Goal: Task Accomplishment & Management: Complete application form

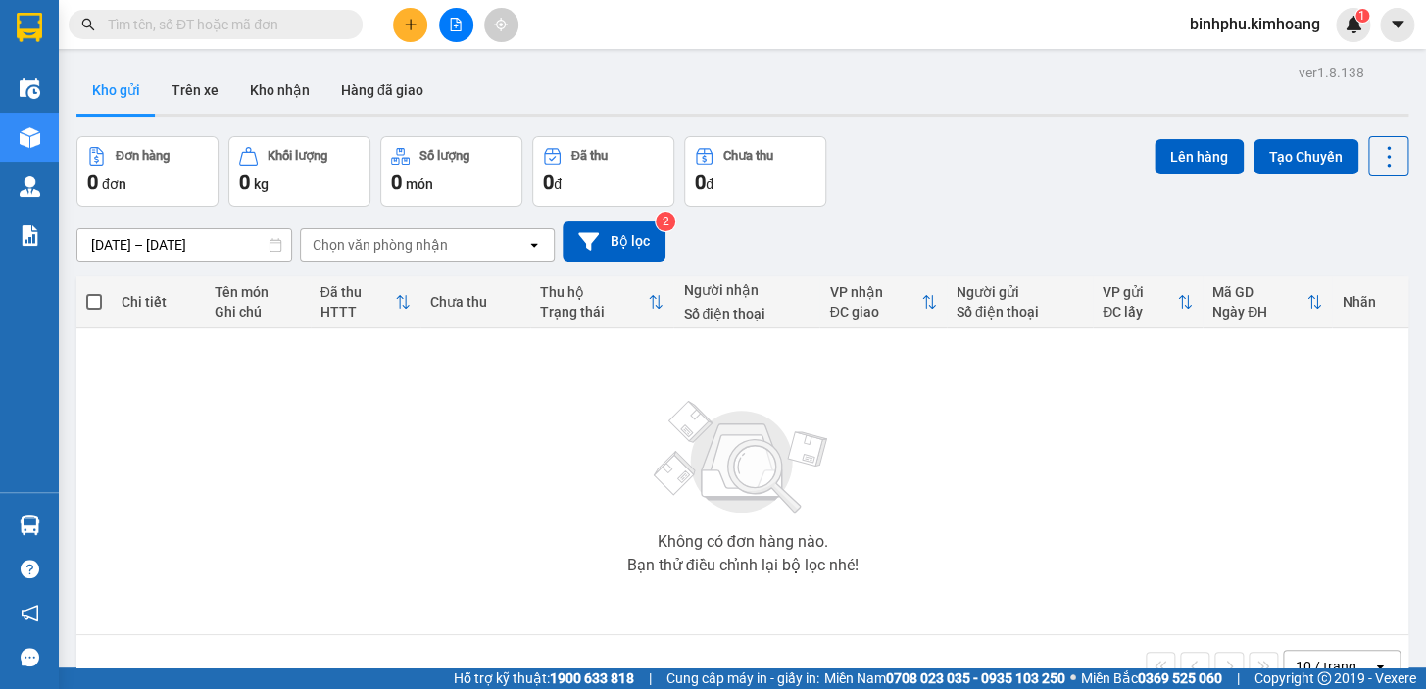
click at [407, 8] on button at bounding box center [410, 25] width 34 height 34
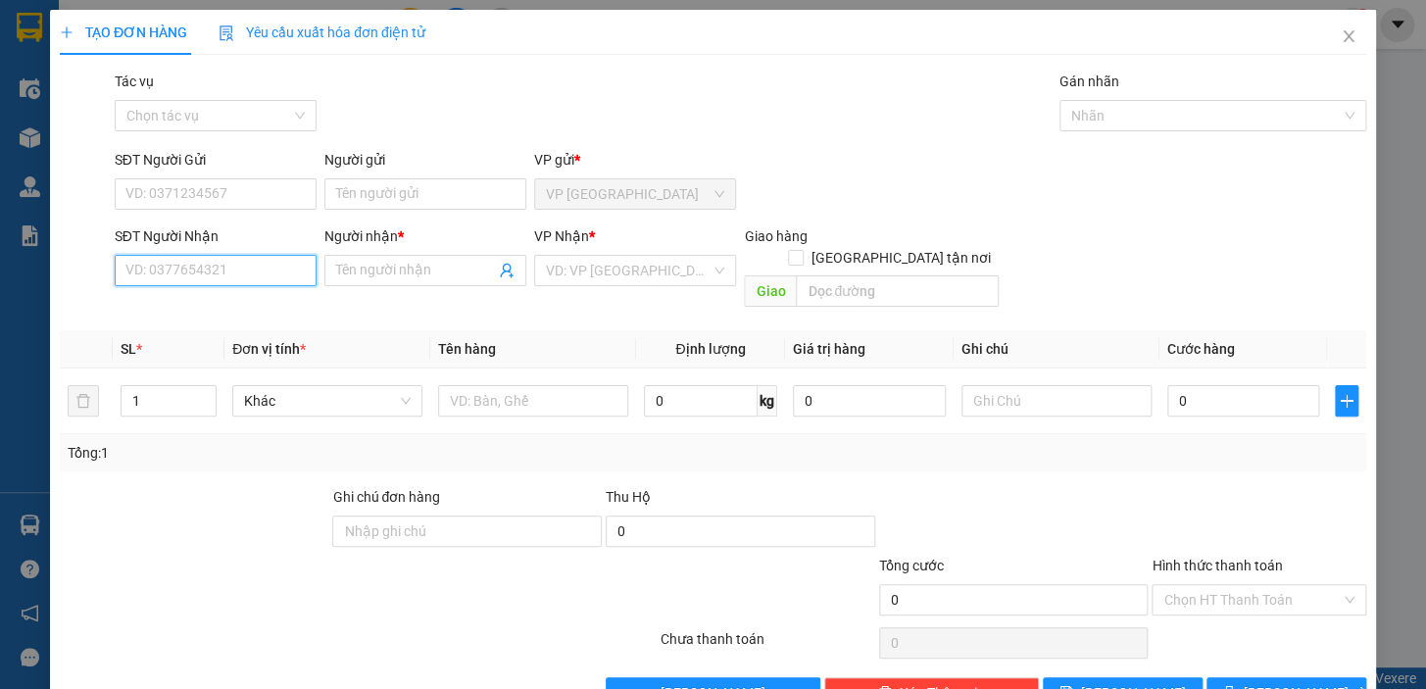
click at [242, 279] on input "SĐT Người Nhận" at bounding box center [216, 270] width 202 height 31
type input "0779649007"
click at [239, 314] on div "0779649007 - DŨNG" at bounding box center [213, 310] width 176 height 22
type input "DŨNG"
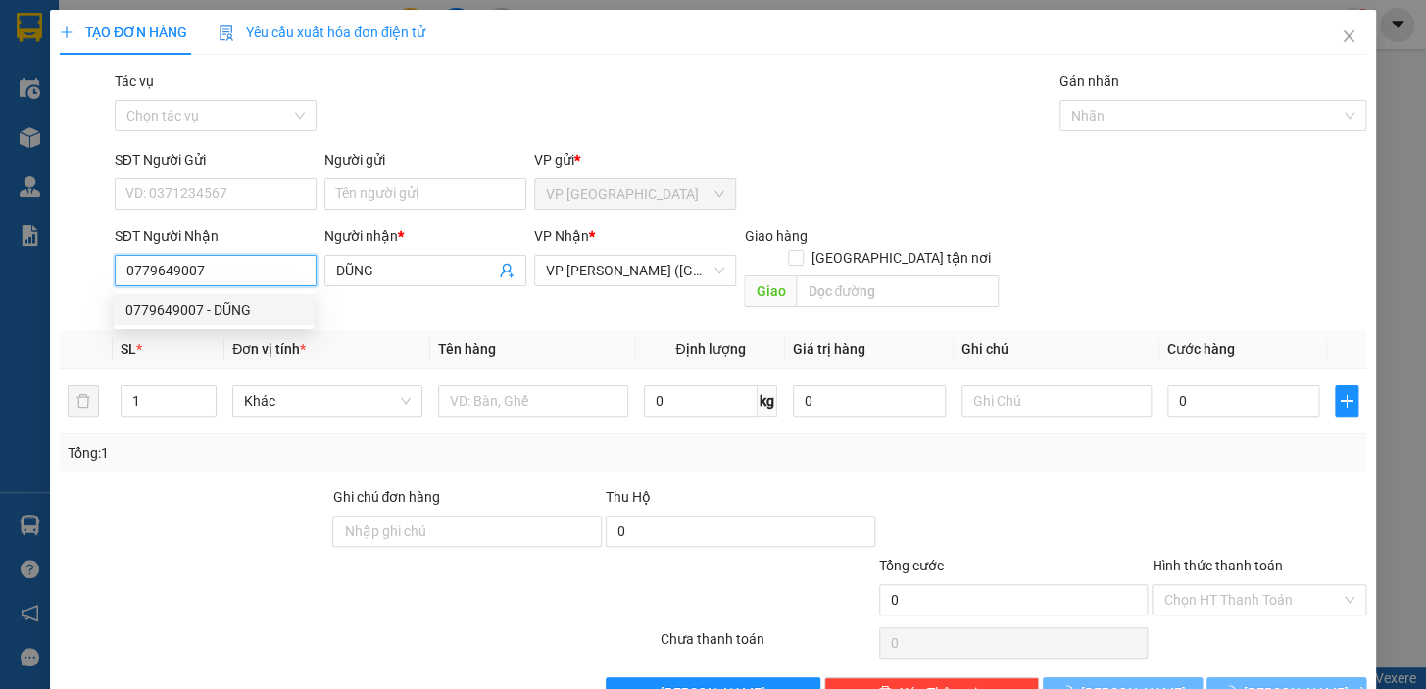
type input "40.000"
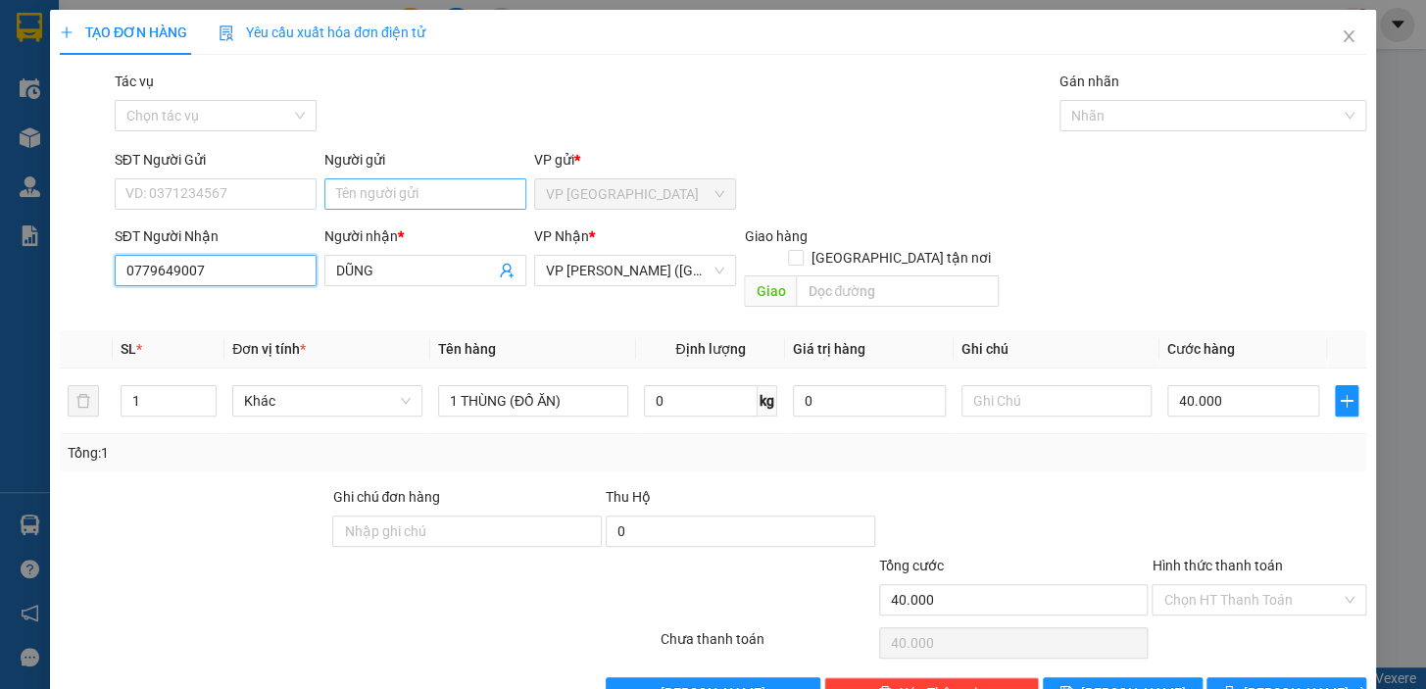
type input "0779649007"
click at [344, 187] on input "Người gửi" at bounding box center [425, 193] width 202 height 31
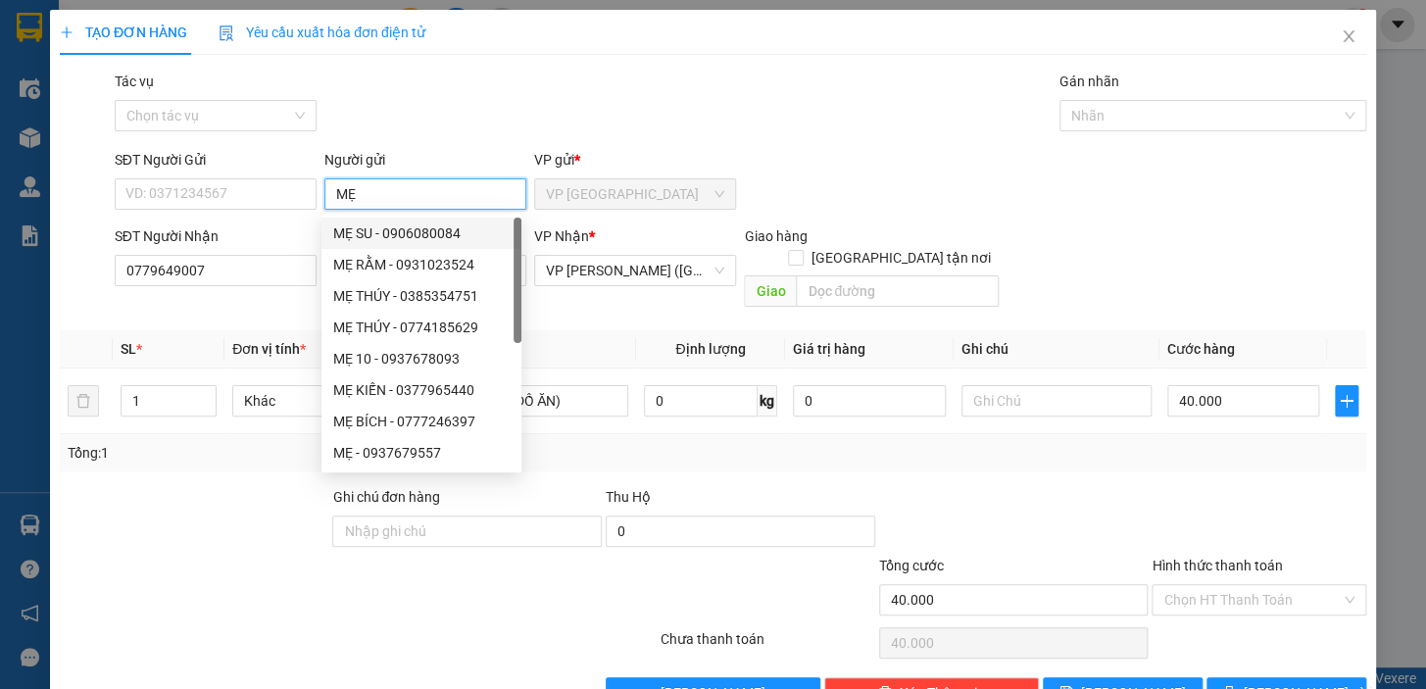
type input "MẸ"
click at [797, 140] on div "Transit Pickup Surcharge Ids Transit Deliver Surcharge Ids Transit Deliver Surc…" at bounding box center [713, 390] width 1306 height 638
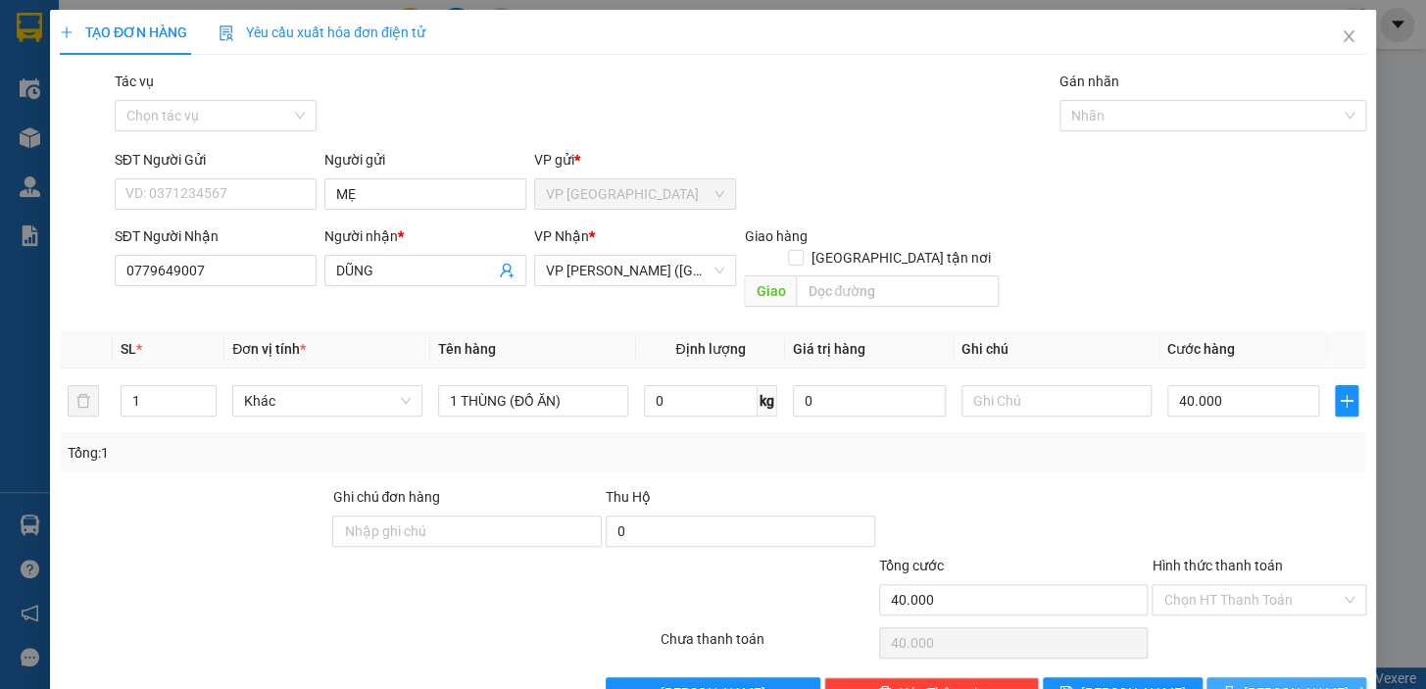
click at [1298, 682] on span "[PERSON_NAME] và In" at bounding box center [1311, 693] width 137 height 22
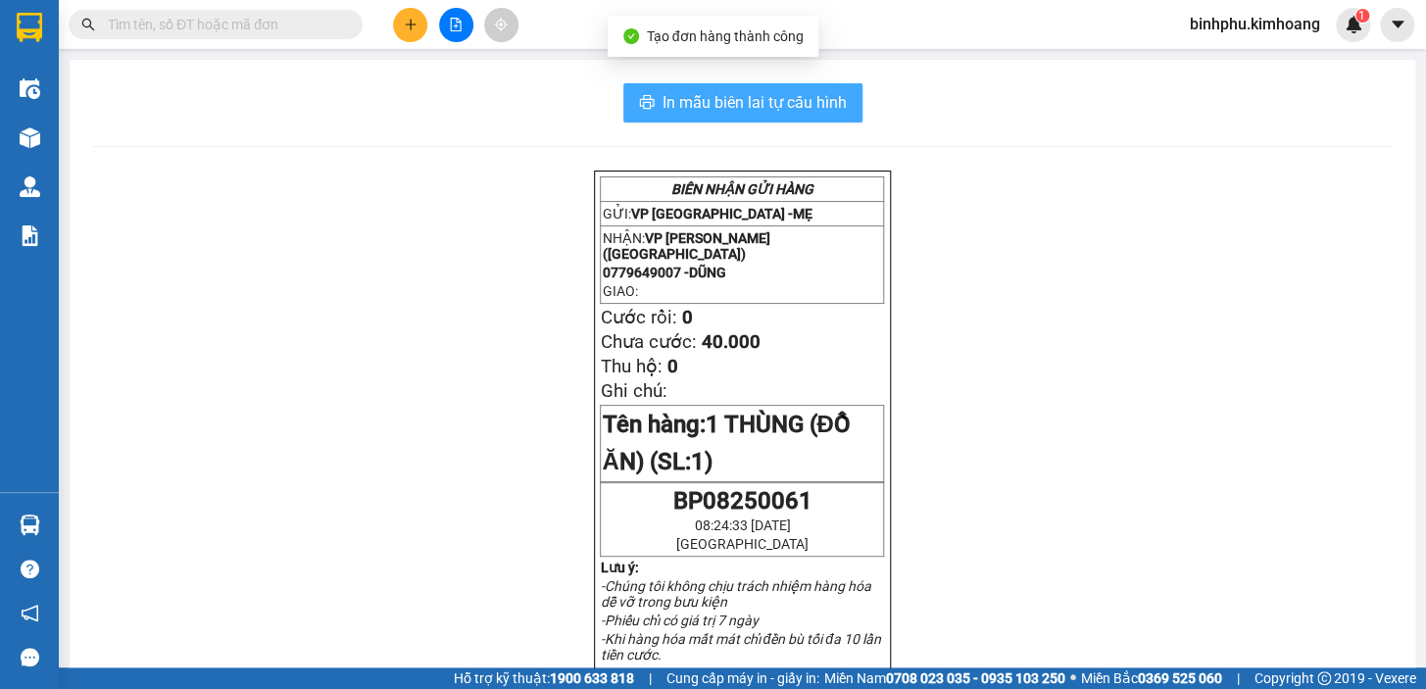
click at [743, 98] on span "In mẫu biên lai tự cấu hình" at bounding box center [754, 102] width 184 height 24
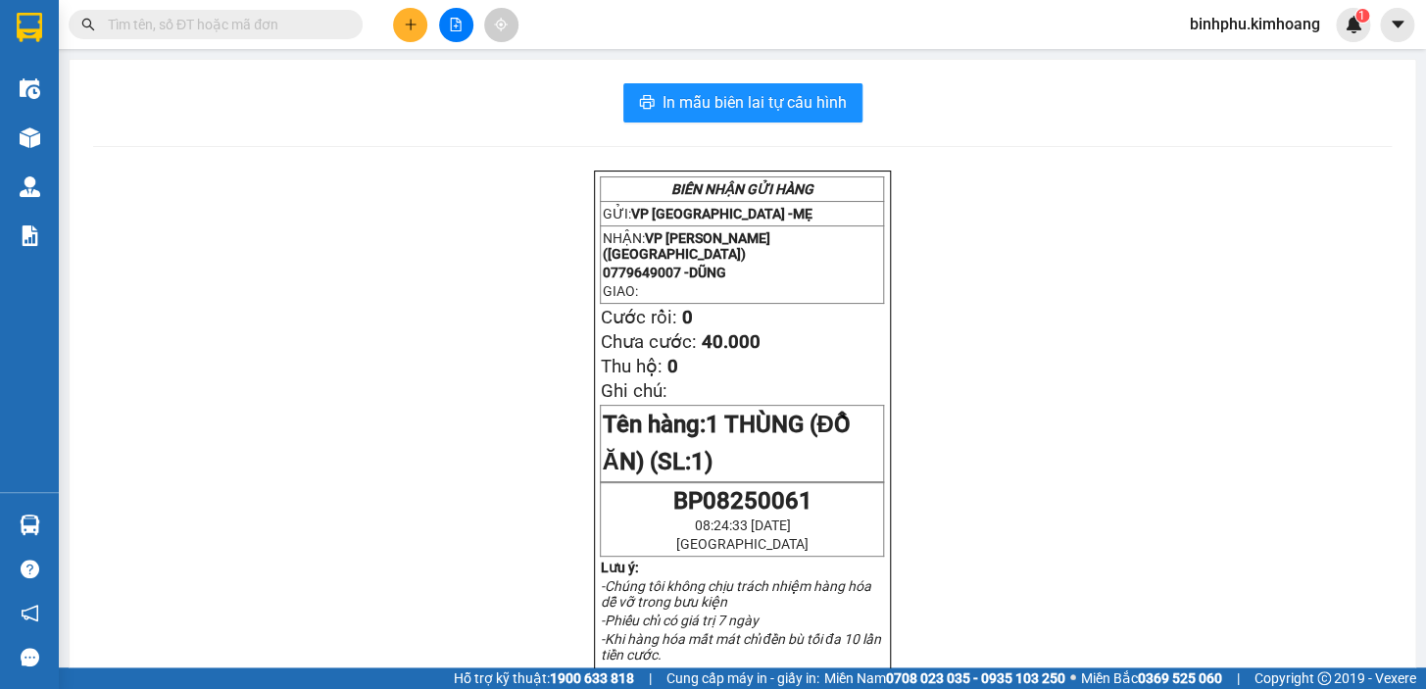
click at [457, 24] on icon "file-add" at bounding box center [456, 25] width 14 height 14
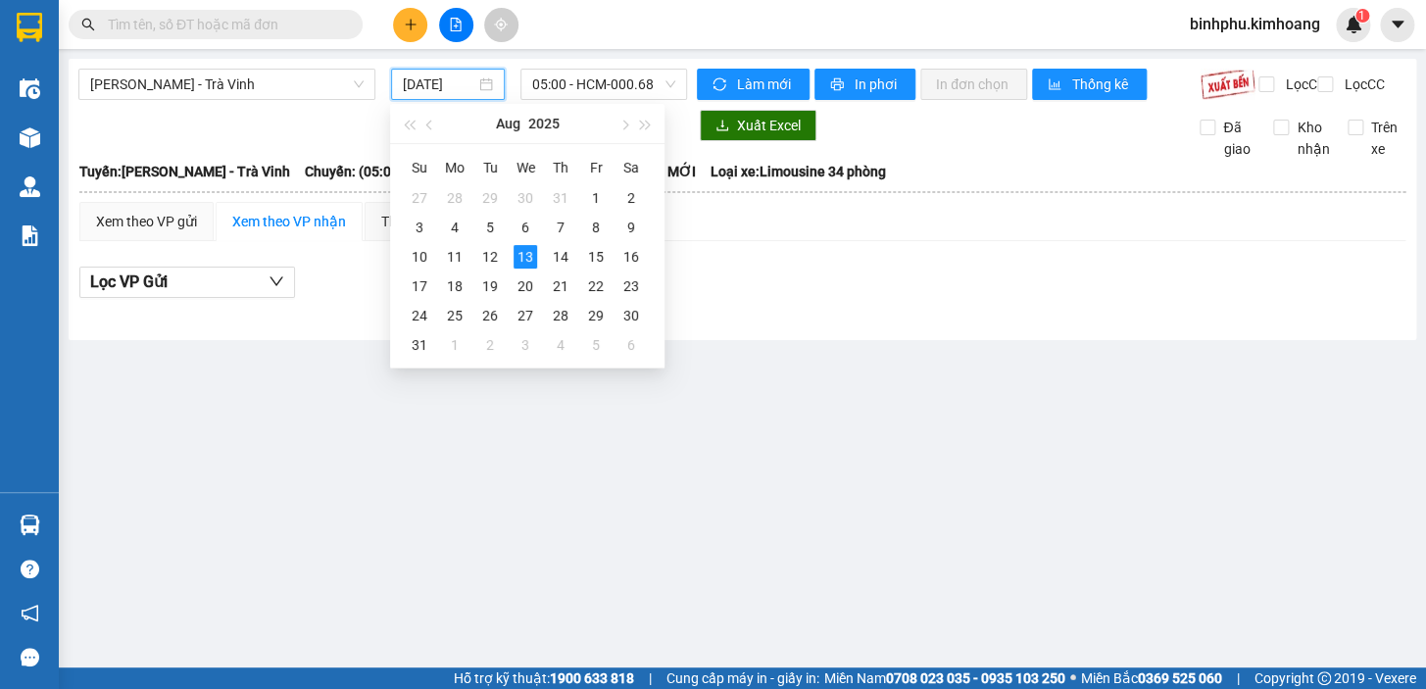
click at [460, 94] on input "[DATE]" at bounding box center [439, 84] width 73 height 22
click at [499, 263] on div "12" at bounding box center [490, 257] width 24 height 24
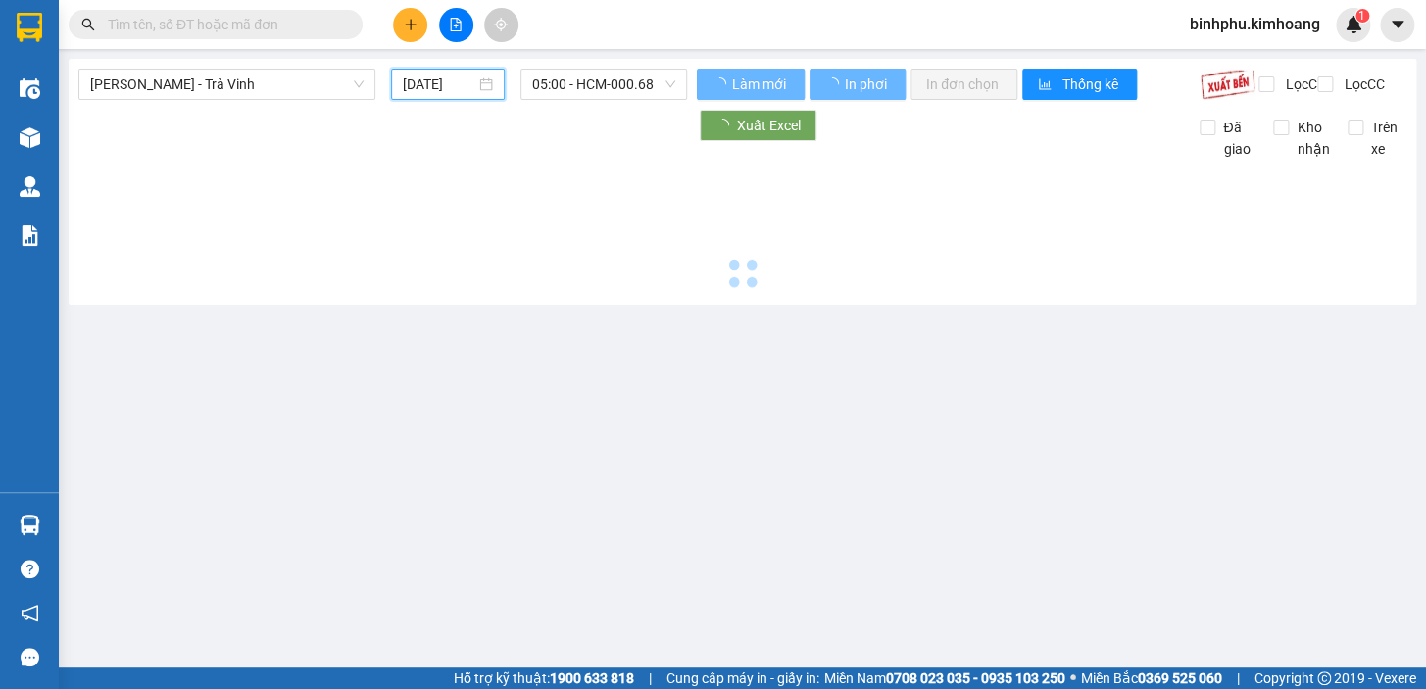
type input "[DATE]"
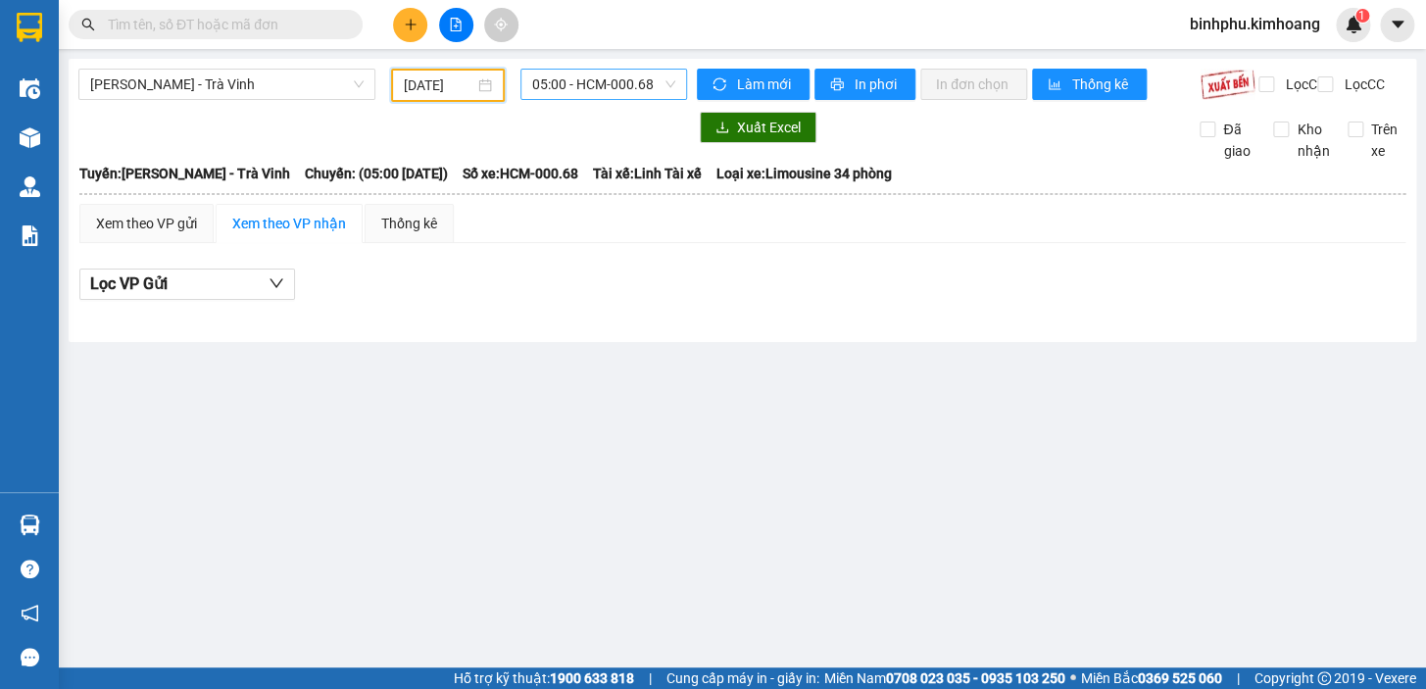
click at [549, 76] on span "05:00 - HCM-000.68" at bounding box center [603, 84] width 143 height 29
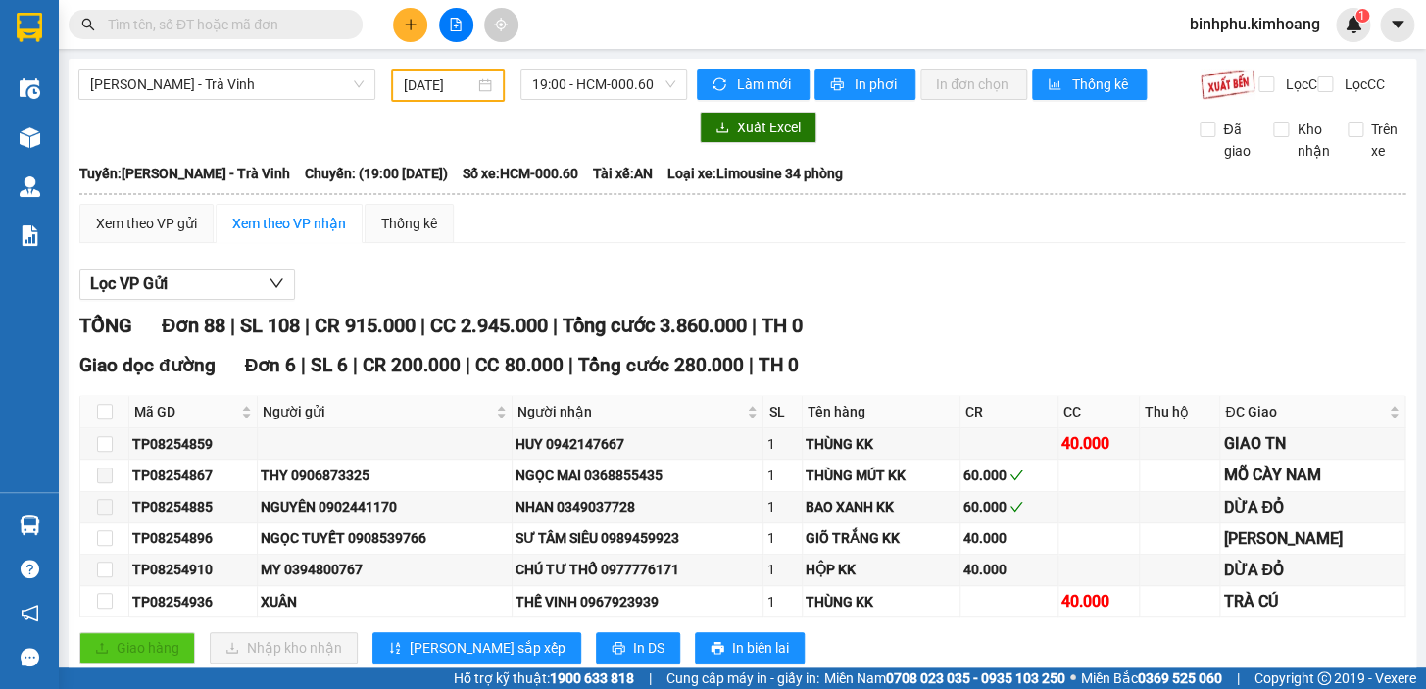
click at [178, 24] on input "text" at bounding box center [223, 25] width 231 height 22
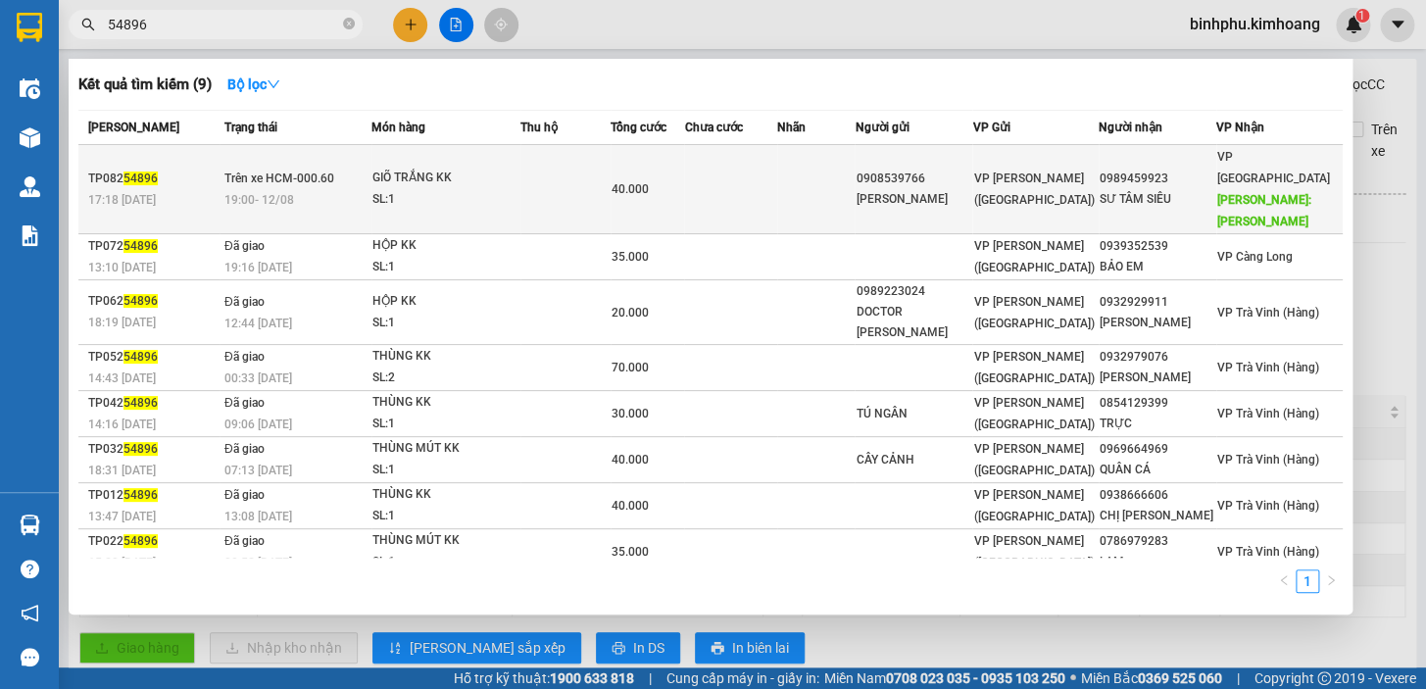
type input "54896"
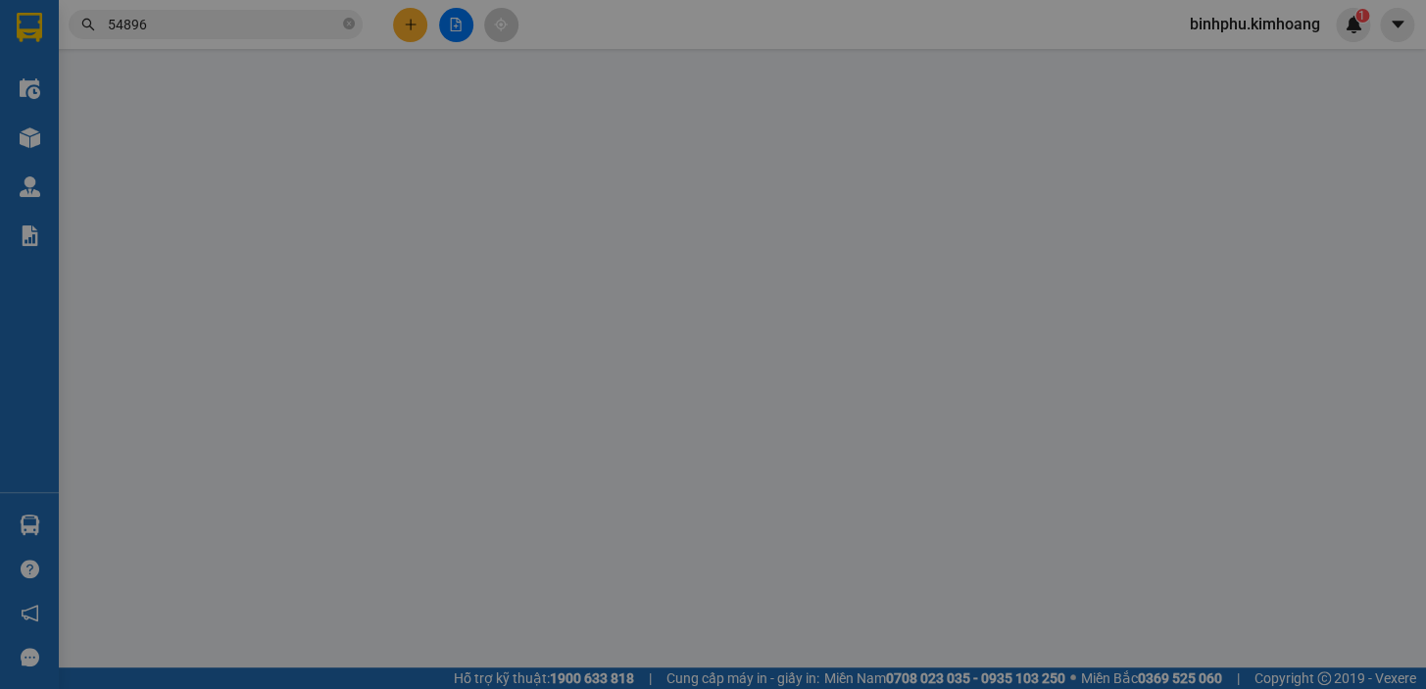
type input "0908539766"
type input "[PERSON_NAME]"
type input "0989459923"
type input "SƯ TÂM SIÊU"
type input "[PERSON_NAME]"
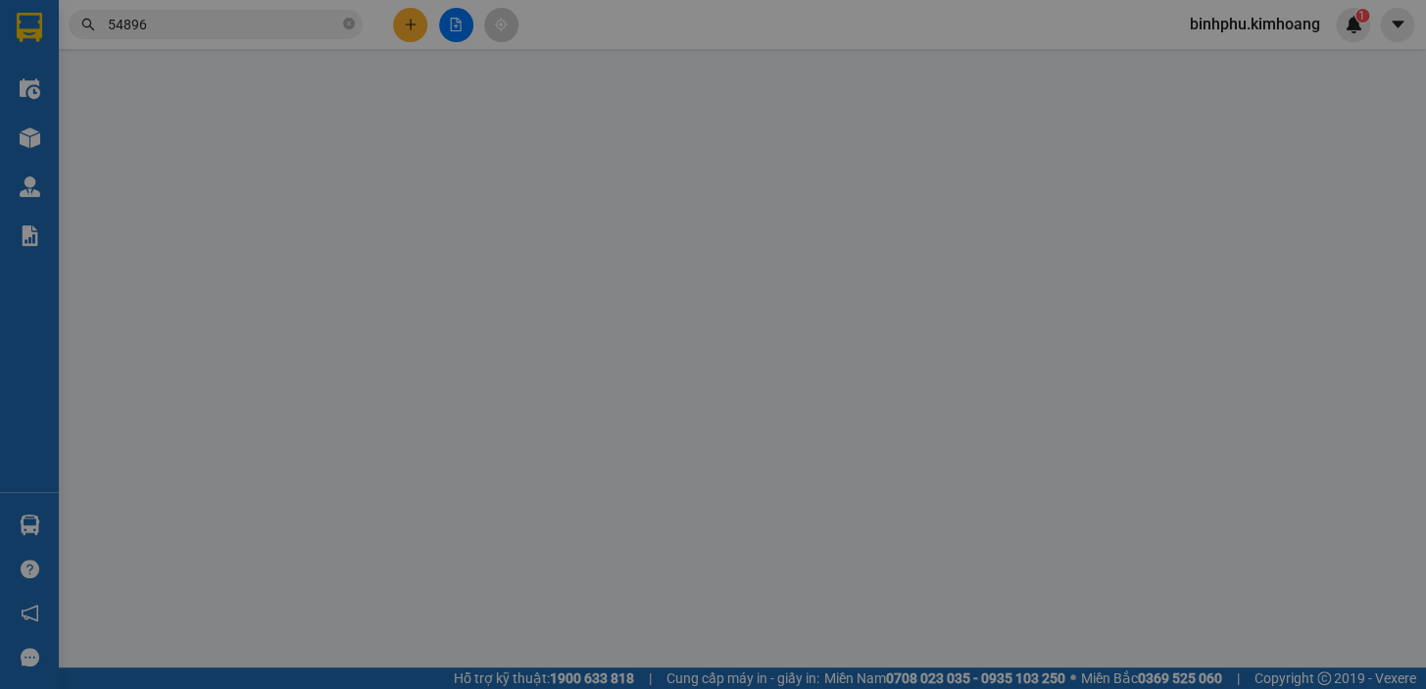
type input "40.000"
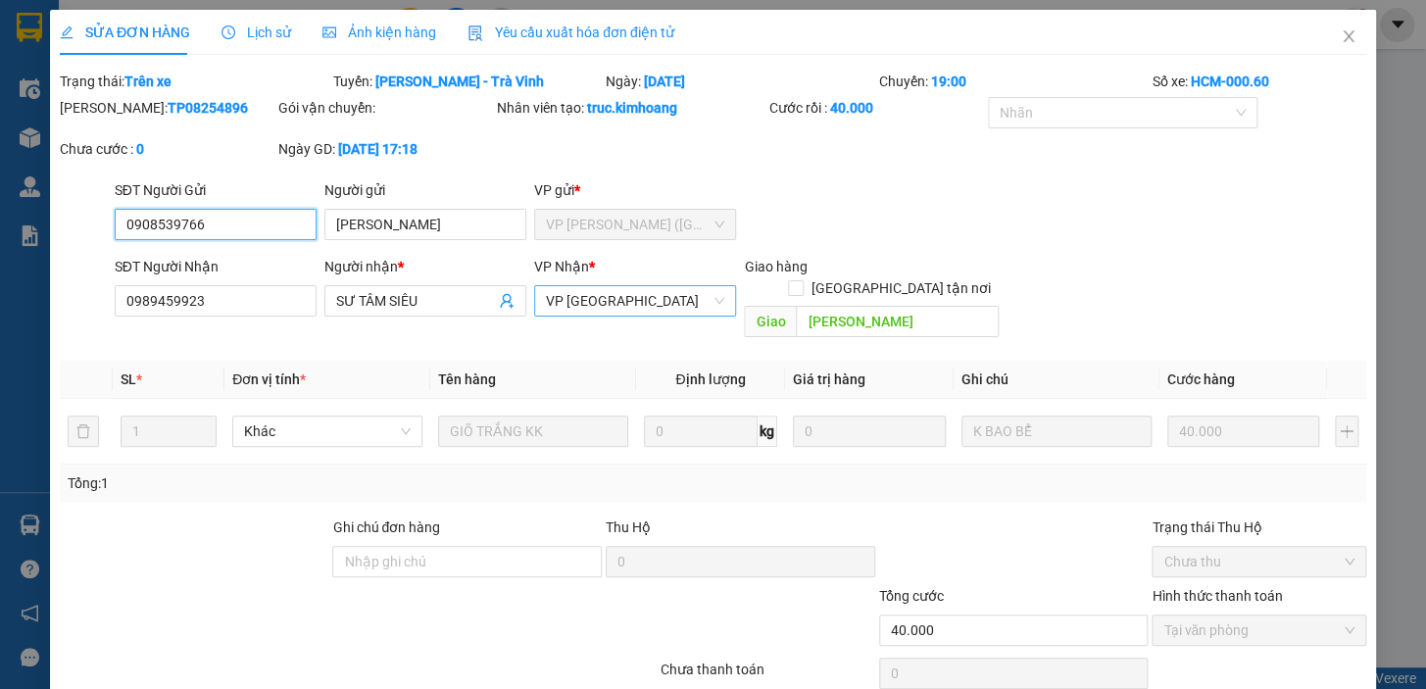
click at [579, 304] on span "VP [GEOGRAPHIC_DATA]" at bounding box center [635, 300] width 178 height 29
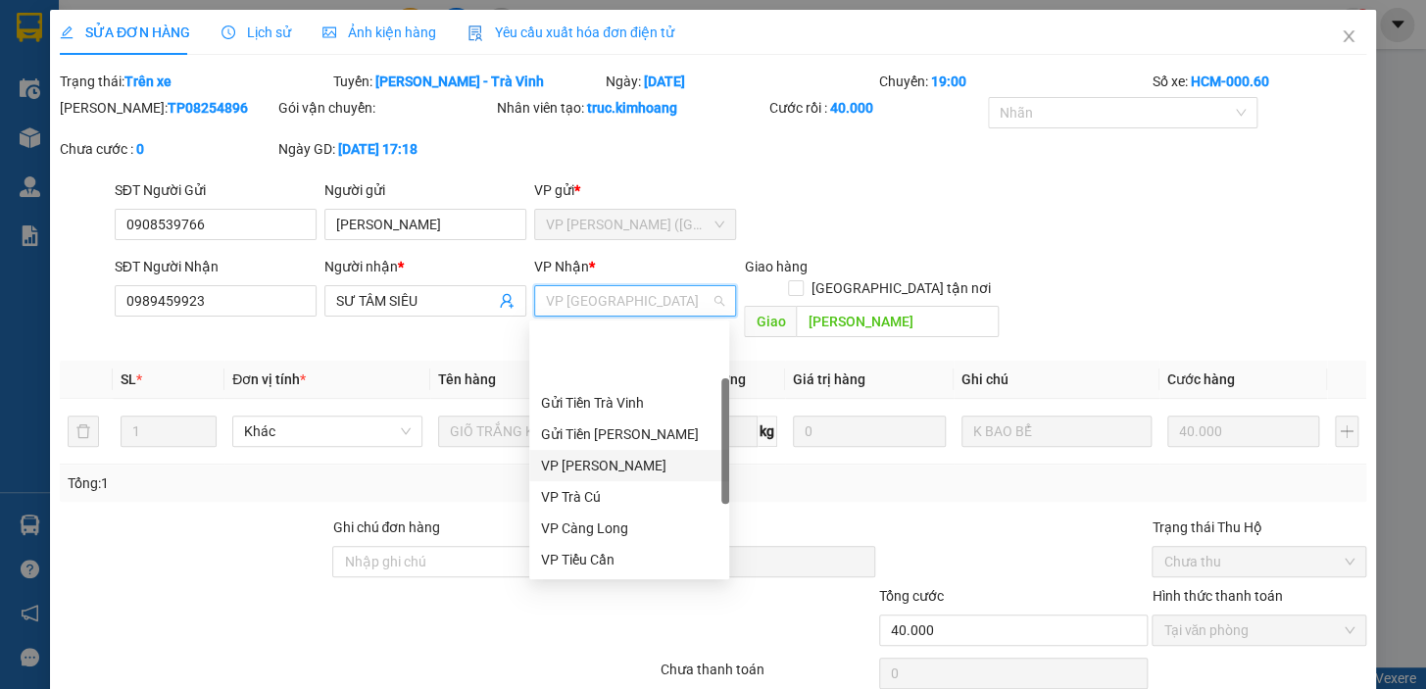
click at [609, 455] on div "VP [PERSON_NAME]" at bounding box center [629, 466] width 176 height 22
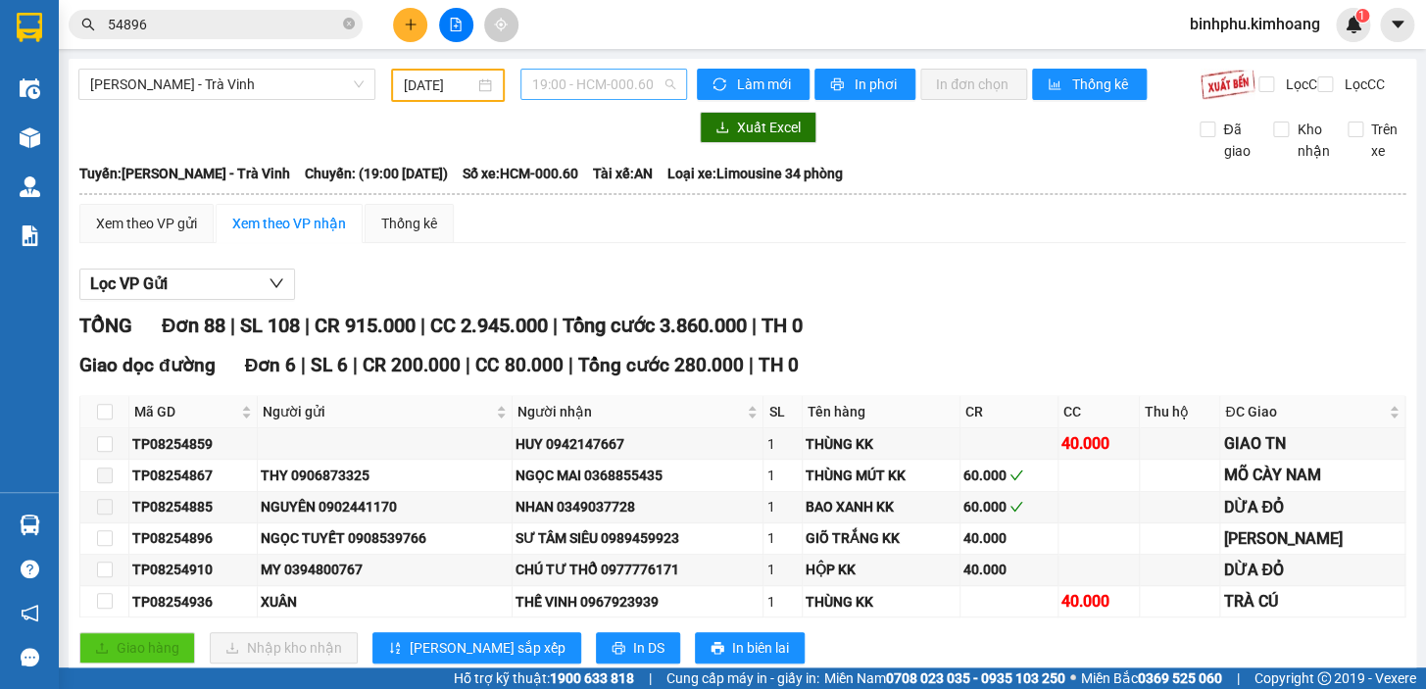
click at [564, 92] on span "19:00 - HCM-000.60" at bounding box center [603, 84] width 143 height 29
